Goal: Task Accomplishment & Management: Use online tool/utility

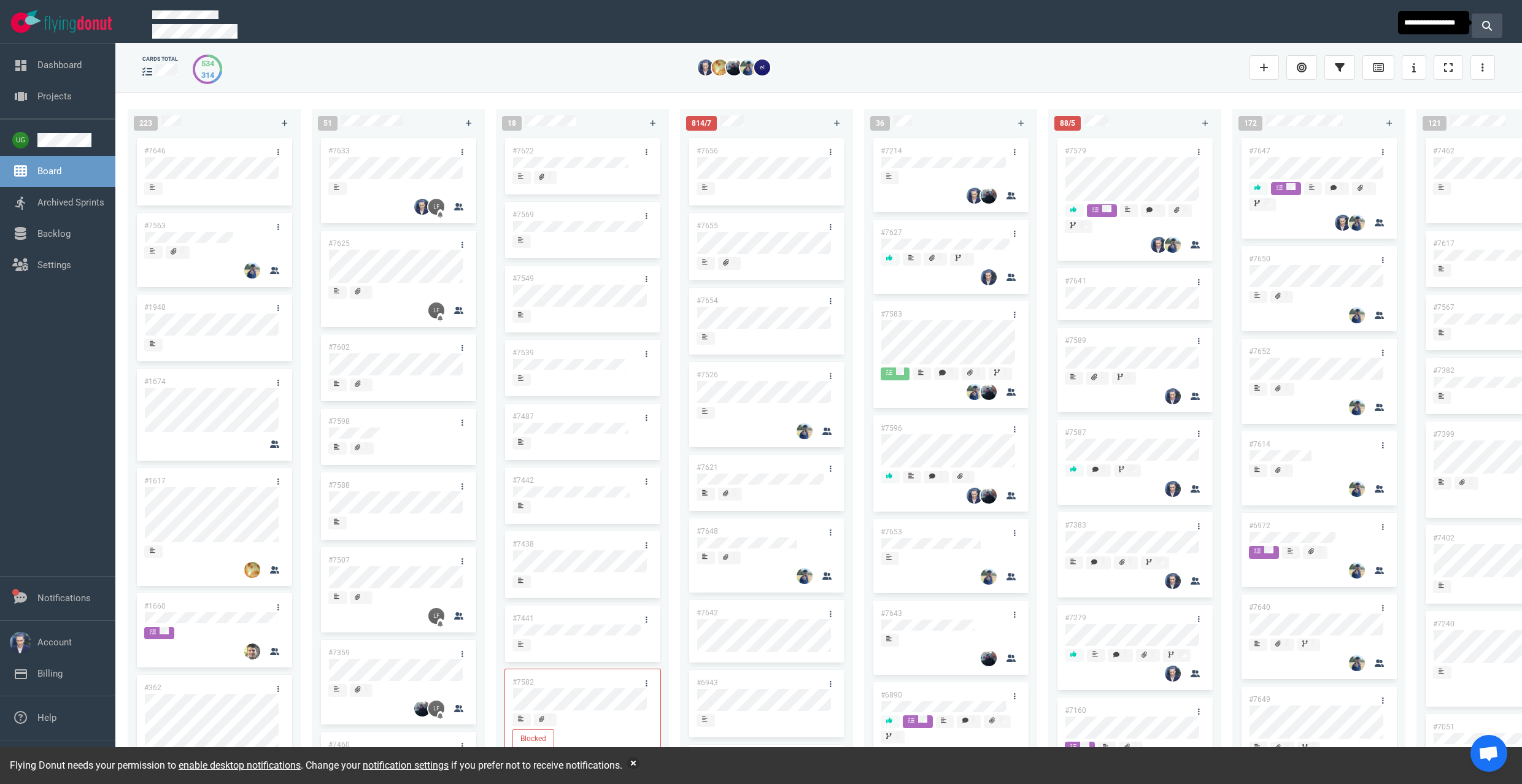
click at [1477, 24] on button at bounding box center [1487, 26] width 31 height 25
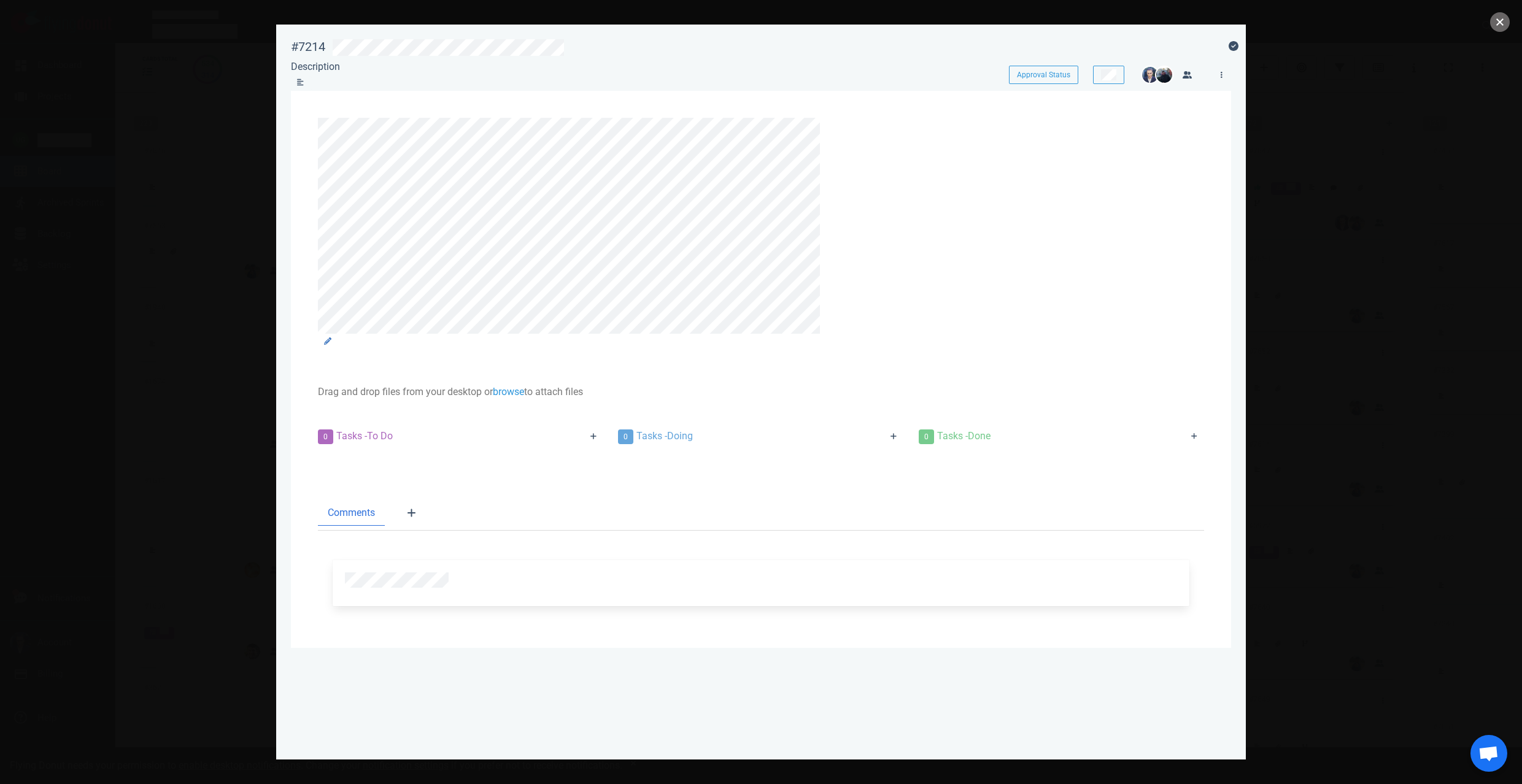
click at [1497, 16] on button "close" at bounding box center [1500, 22] width 20 height 20
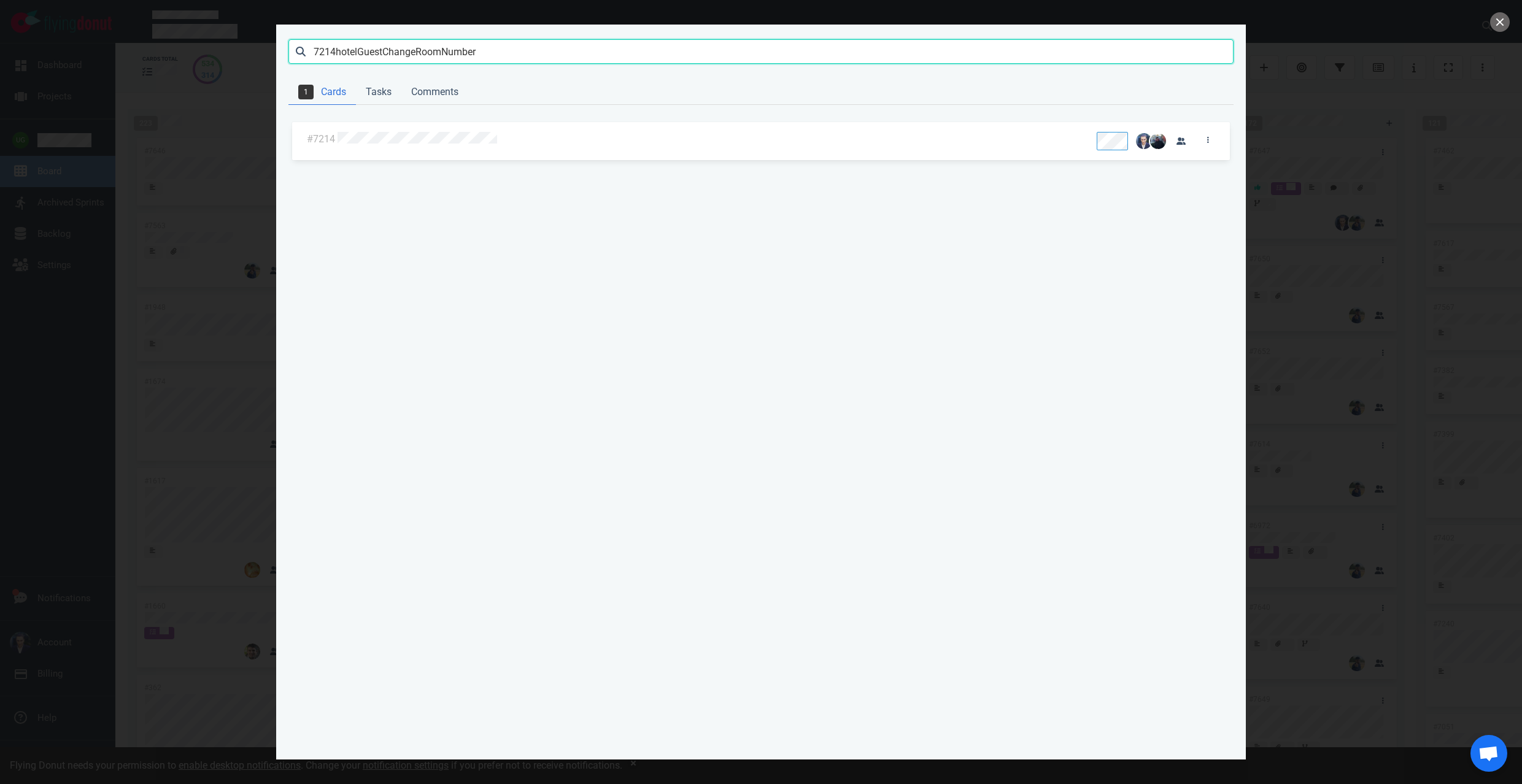
click at [388, 58] on input "7214hotelGuestChangeRoomNumber" at bounding box center [761, 52] width 945 height 25
paste input "text"
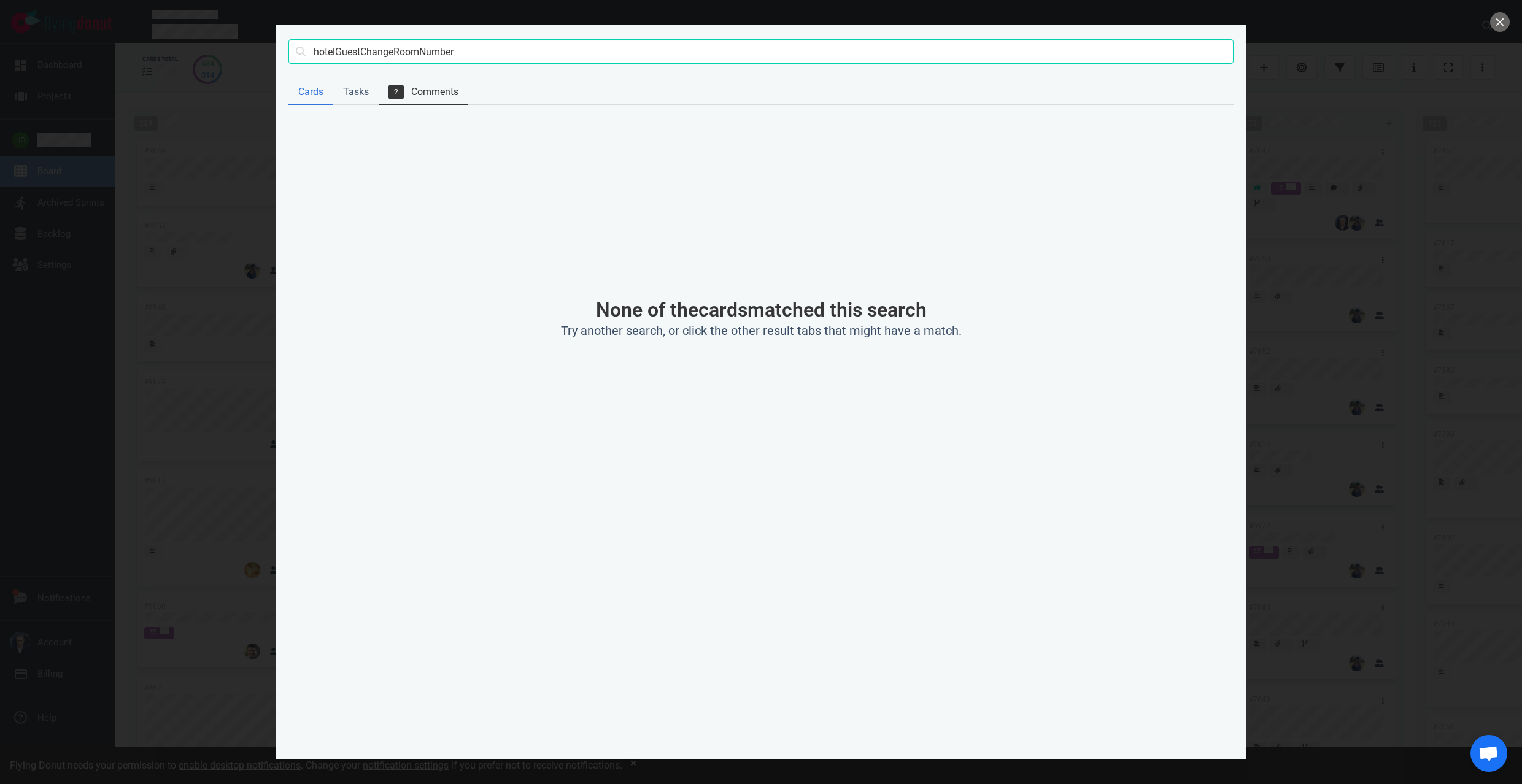
click at [428, 90] on link "2 Comments" at bounding box center [423, 92] width 90 height 25
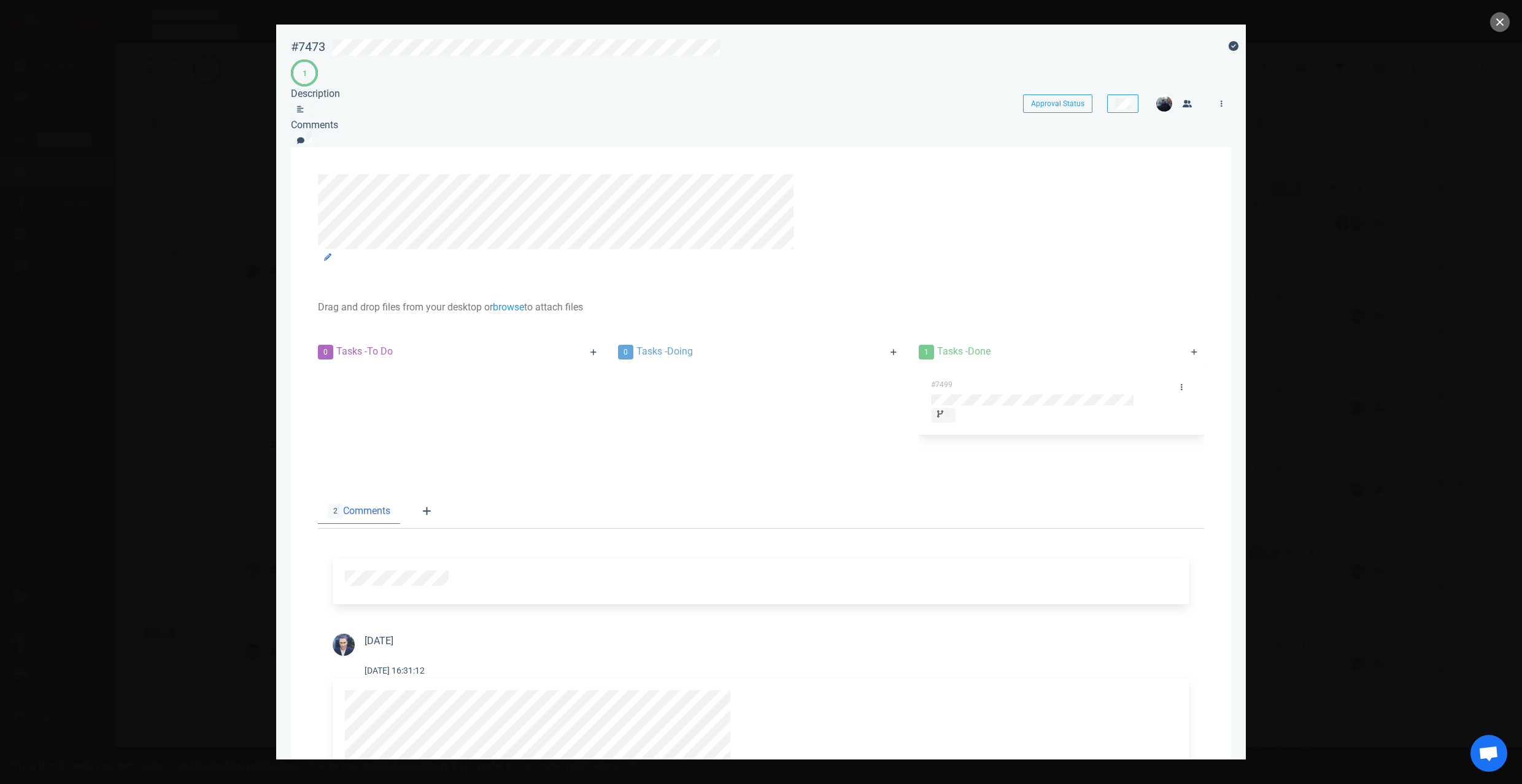
scroll to position [16, 0]
click at [1494, 21] on button "close" at bounding box center [1500, 22] width 20 height 20
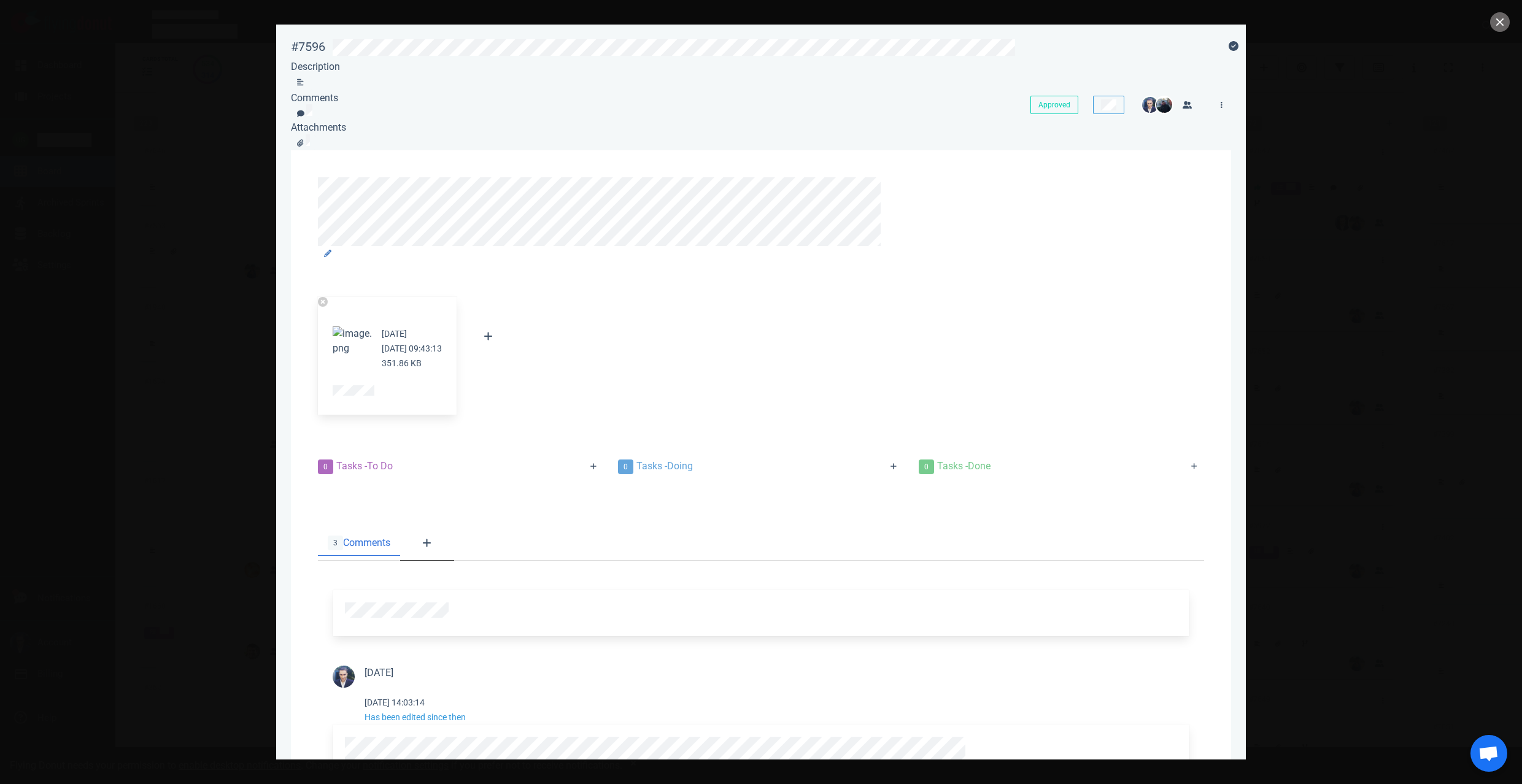
scroll to position [513, 0]
drag, startPoint x: 329, startPoint y: 491, endPoint x: 926, endPoint y: 647, distance: 617.0
click at [1489, 25] on div at bounding box center [761, 392] width 1522 height 784
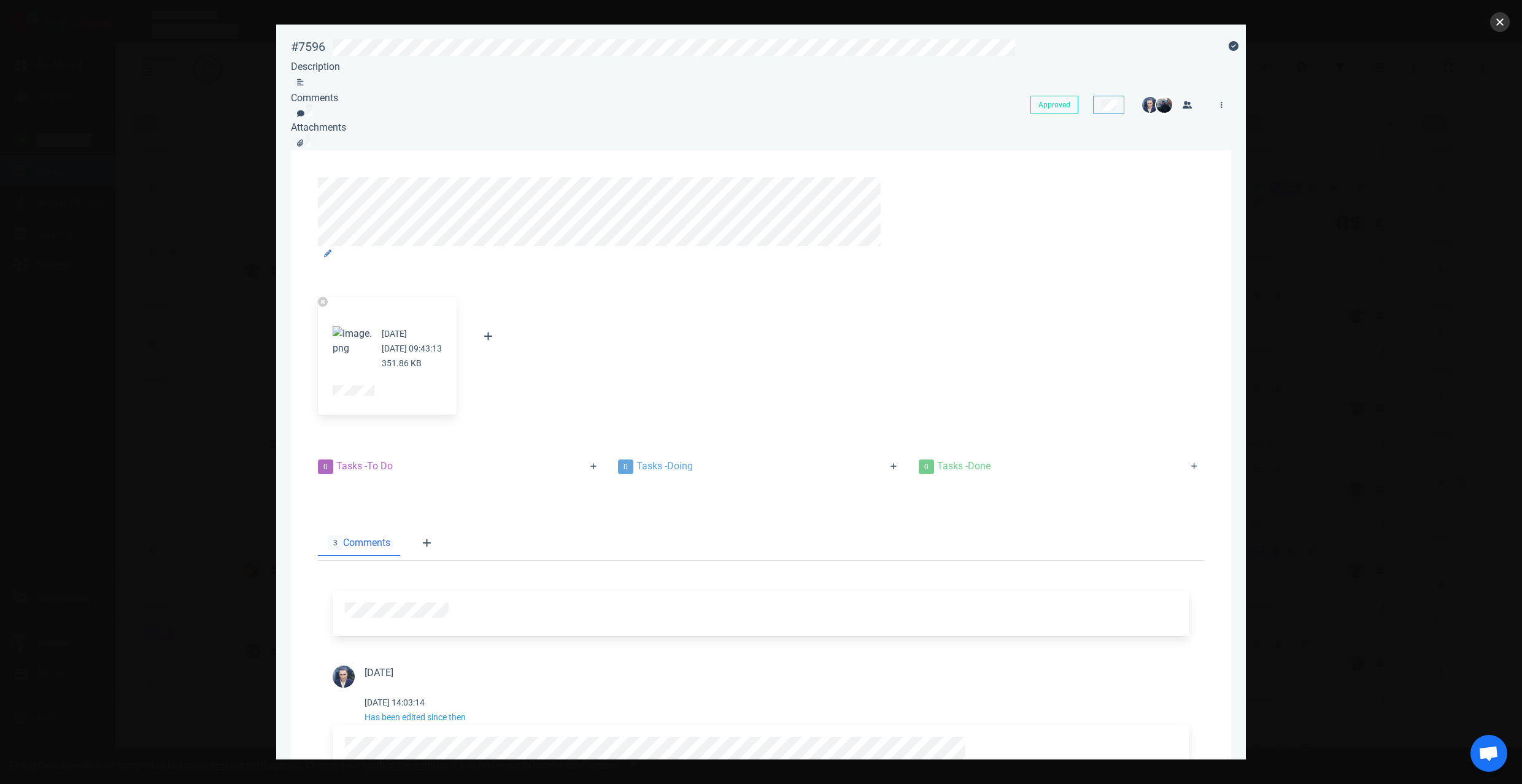
click at [1494, 23] on button "close" at bounding box center [1500, 22] width 20 height 20
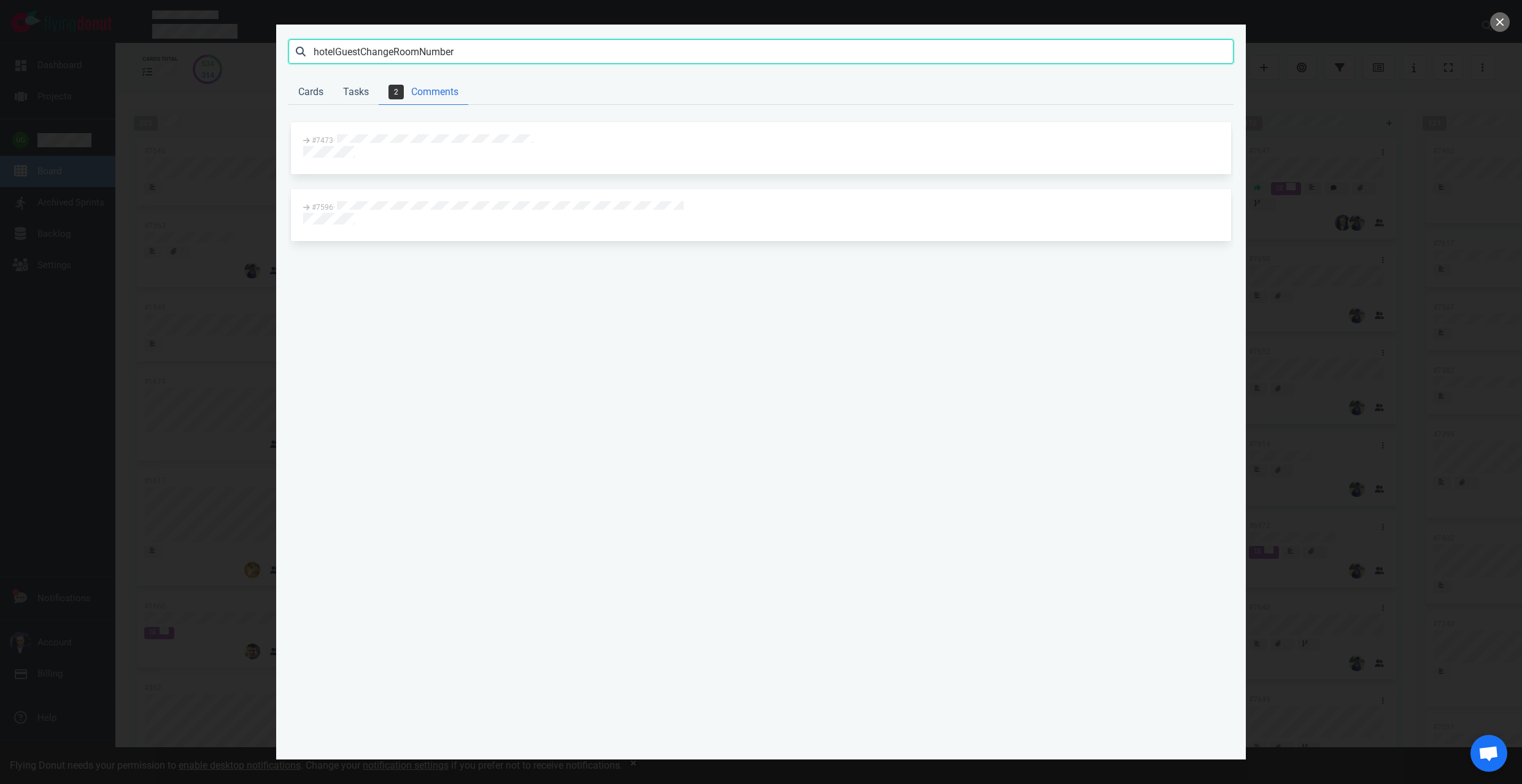
click at [547, 52] on input "hotelGuestChangeRoomNumber" at bounding box center [761, 52] width 945 height 25
type input "routee stat"
click button "Search" at bounding box center [0, 0] width 0 height 0
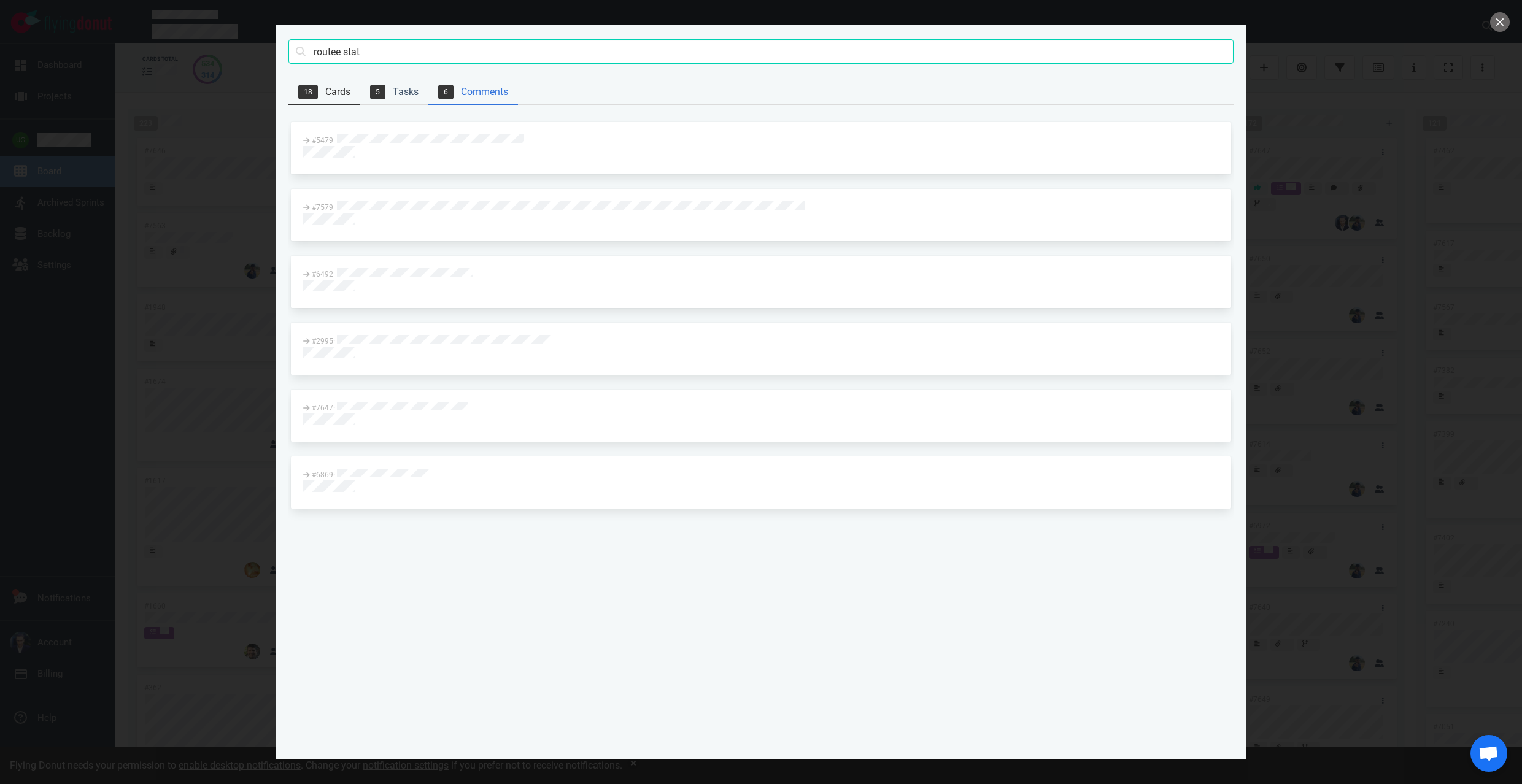
click at [337, 90] on link "18 Cards" at bounding box center [324, 92] width 72 height 25
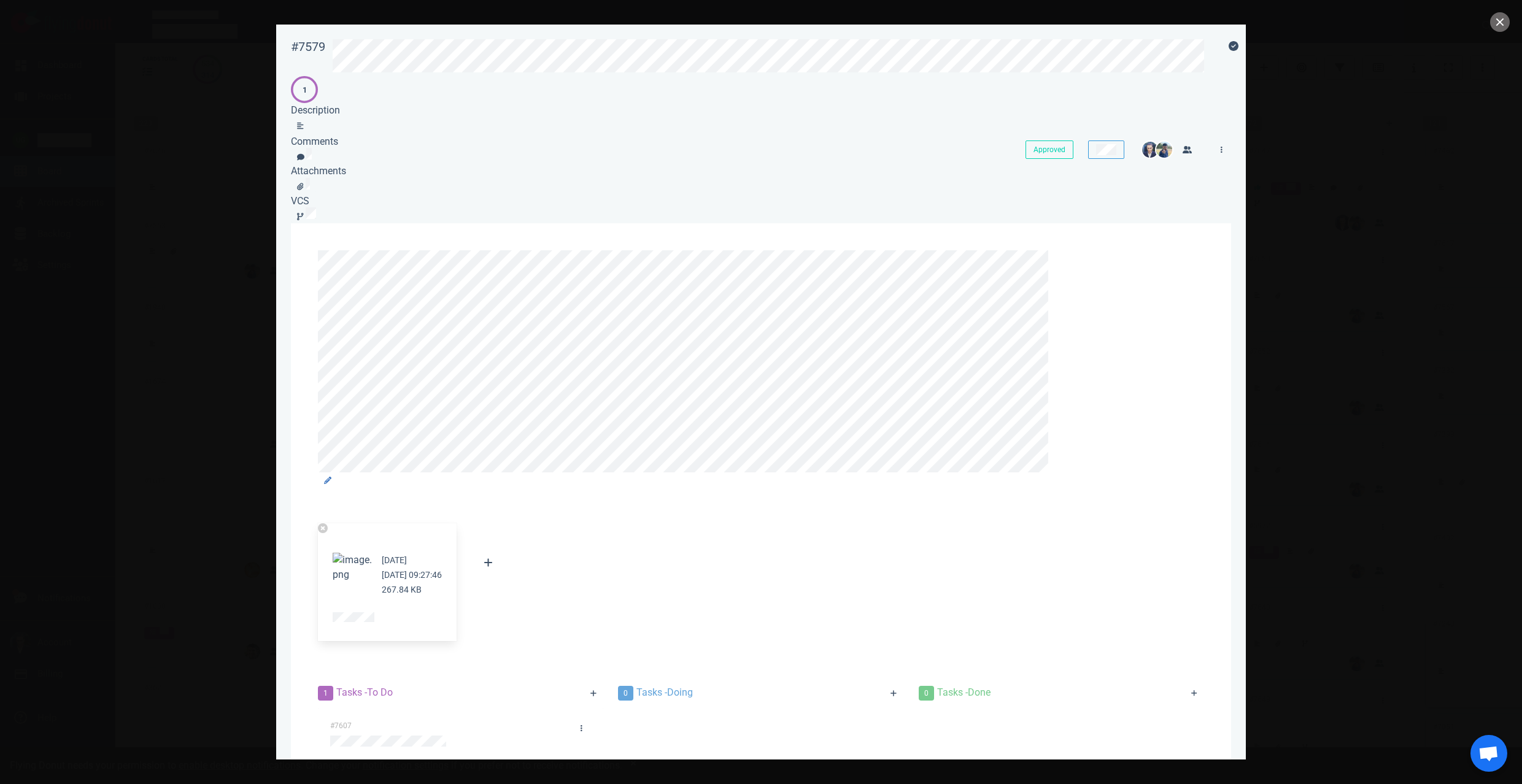
scroll to position [1188, 0]
